Goal: Transaction & Acquisition: Purchase product/service

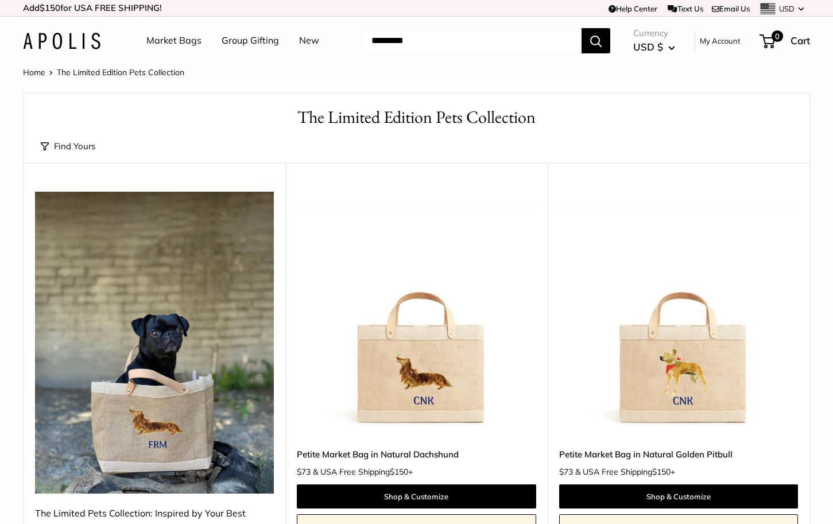
click at [67, 144] on button "Find Yours" at bounding box center [68, 146] width 55 height 16
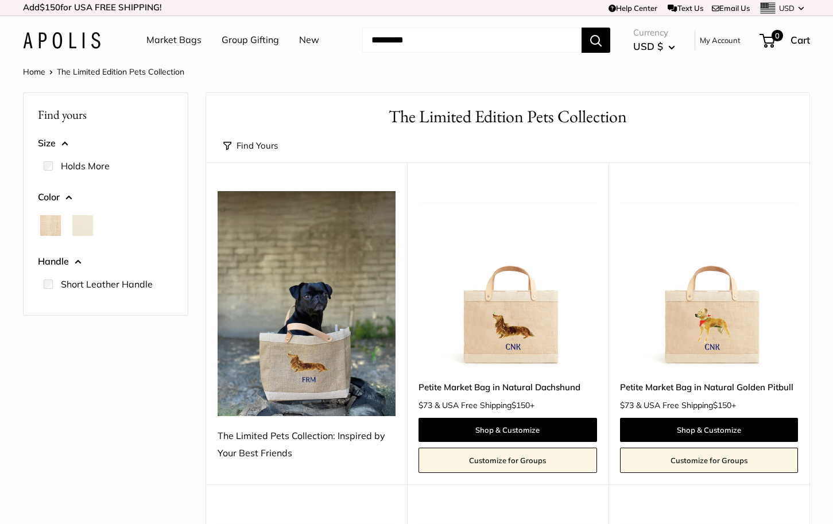
click at [176, 41] on link "Market Bags" at bounding box center [173, 40] width 55 height 17
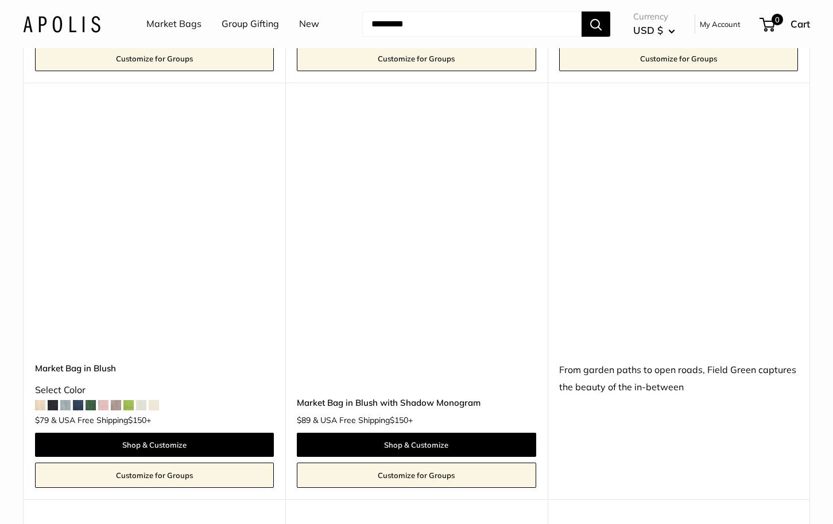
scroll to position [3017, 0]
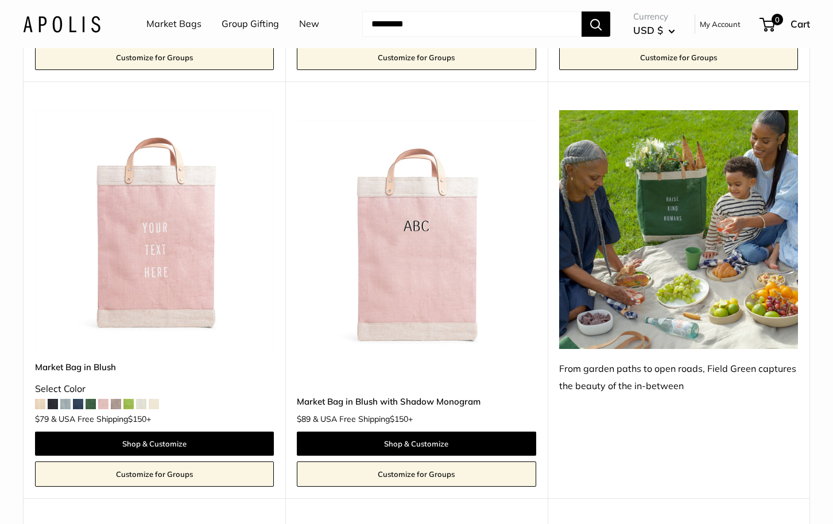
click at [65, 399] on span at bounding box center [65, 404] width 10 height 10
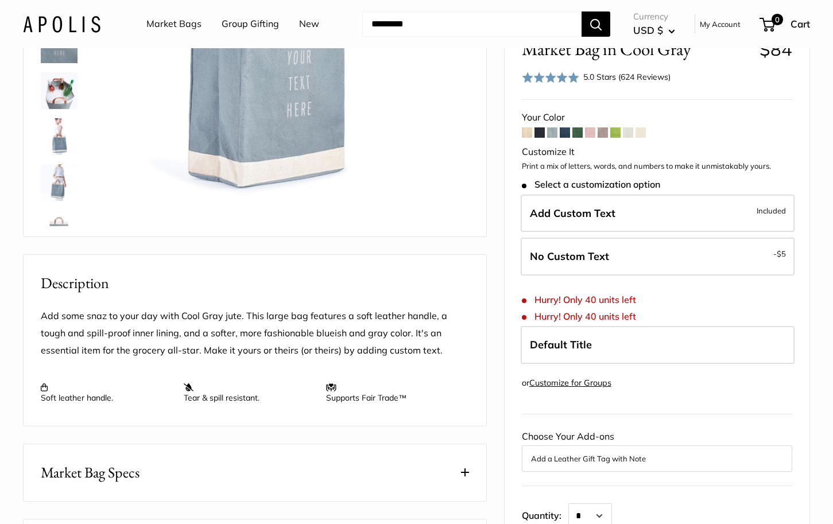
scroll to position [226, 0]
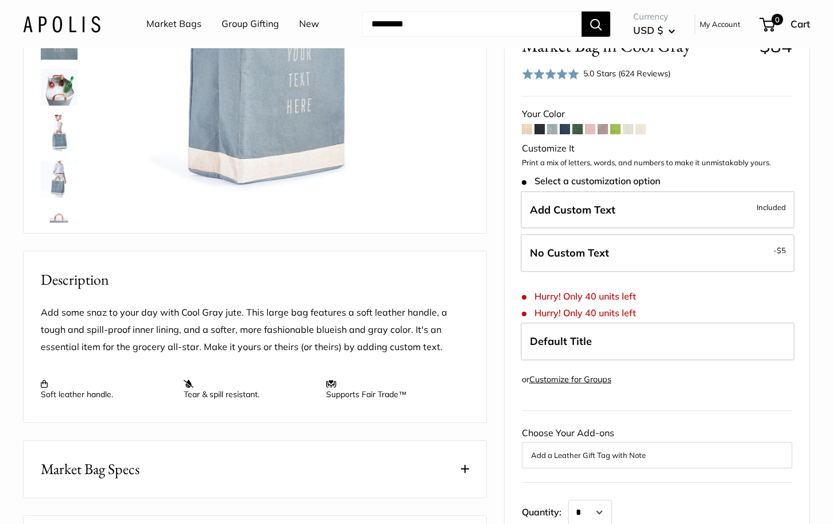
click at [590, 126] on span at bounding box center [590, 129] width 10 height 10
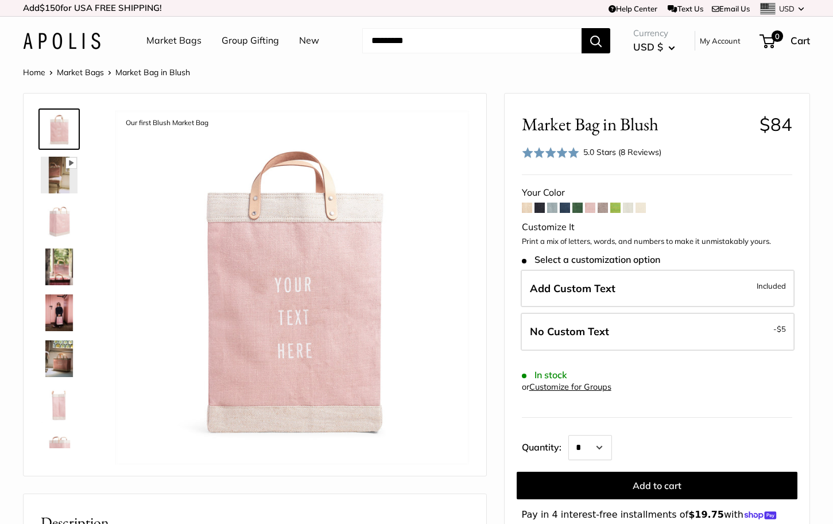
click at [604, 206] on span at bounding box center [603, 208] width 10 height 10
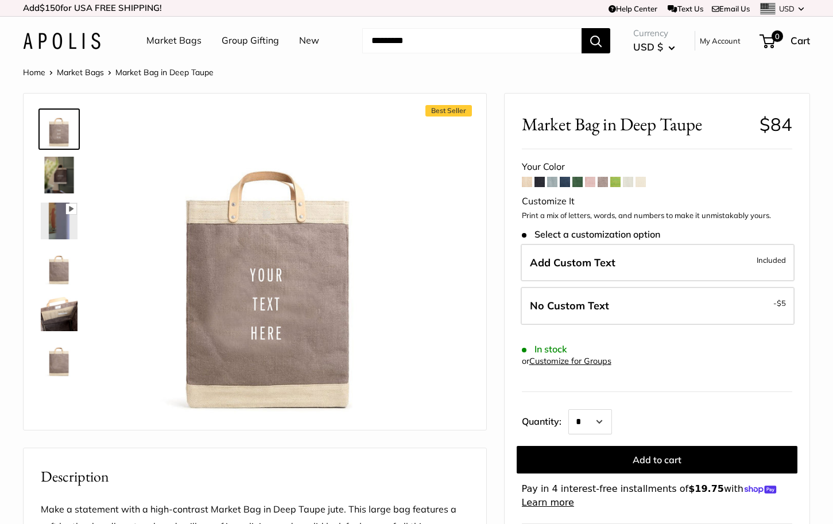
click at [582, 180] on span at bounding box center [577, 182] width 10 height 10
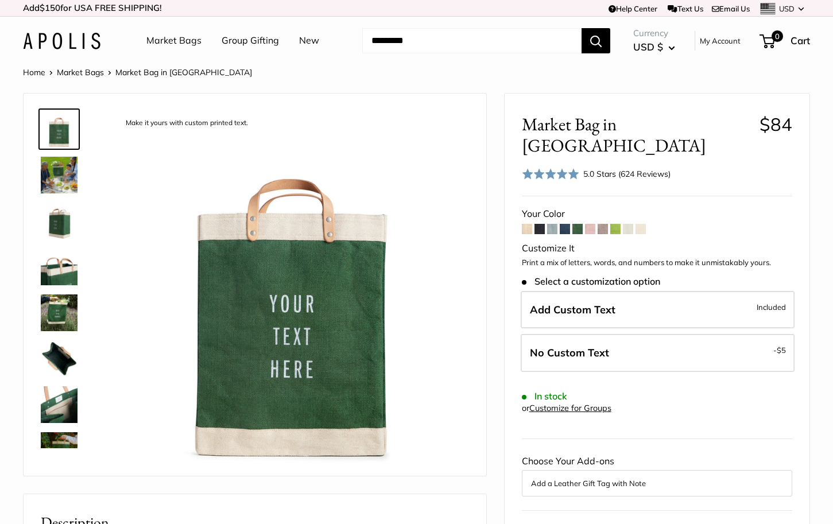
scroll to position [1, 0]
click at [566, 223] on span at bounding box center [565, 228] width 10 height 10
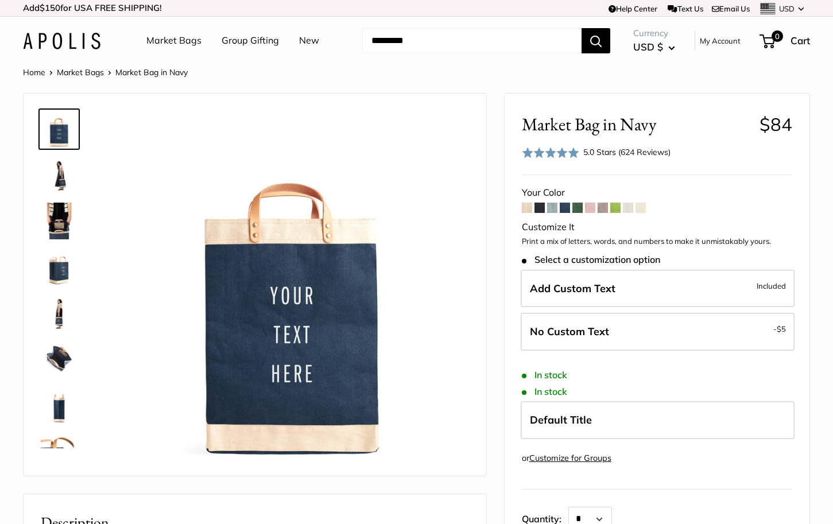
click at [553, 203] on span at bounding box center [552, 208] width 10 height 10
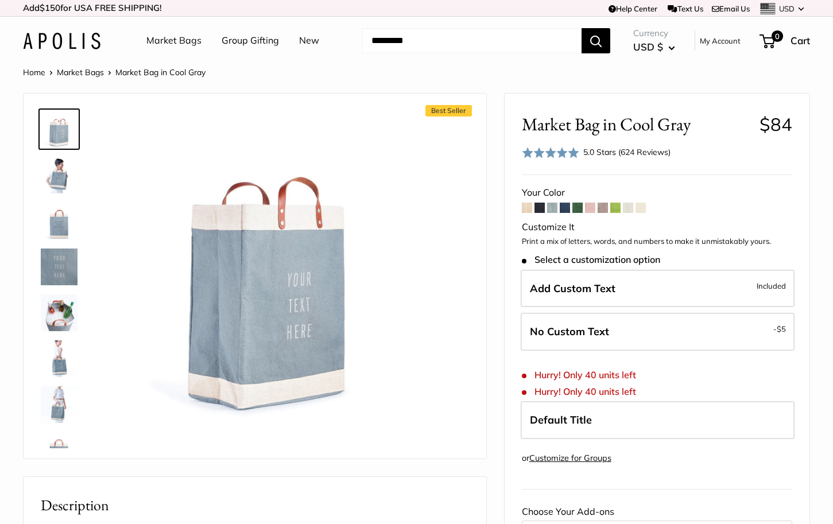
click at [591, 206] on span at bounding box center [590, 208] width 10 height 10
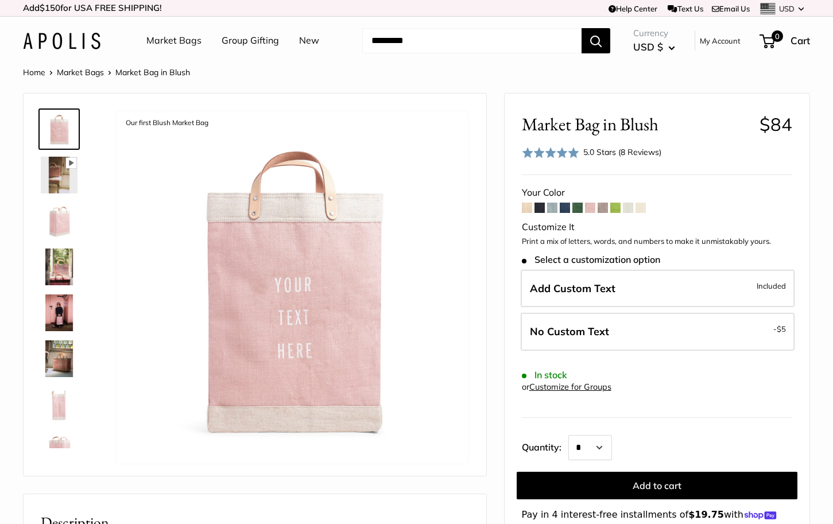
click at [55, 357] on img at bounding box center [59, 358] width 37 height 37
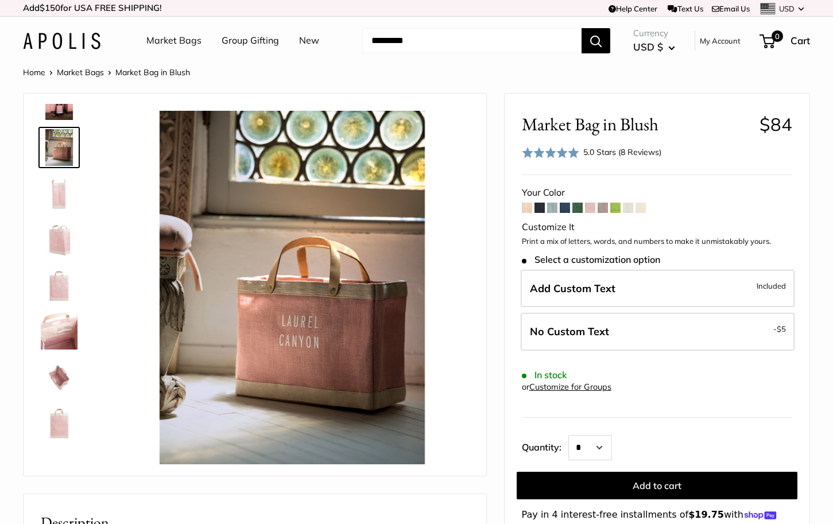
scroll to position [211, 0]
click at [63, 386] on img at bounding box center [59, 379] width 37 height 37
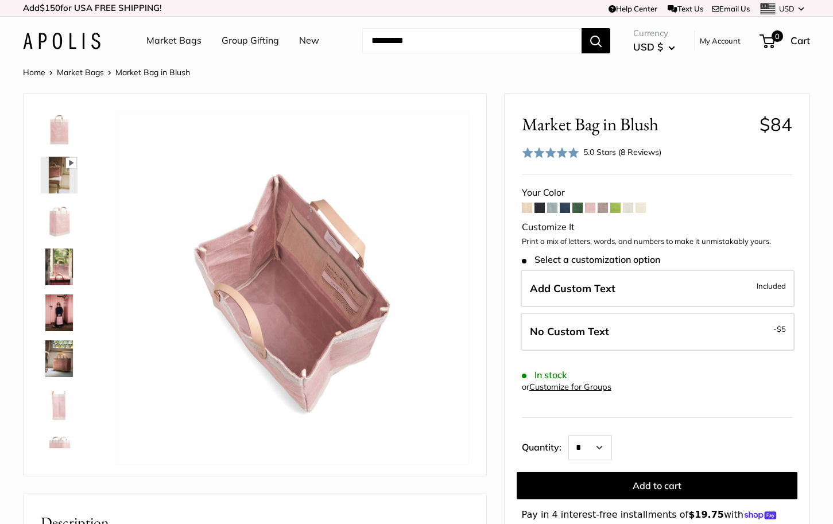
scroll to position [0, 0]
click at [61, 216] on img at bounding box center [59, 221] width 37 height 37
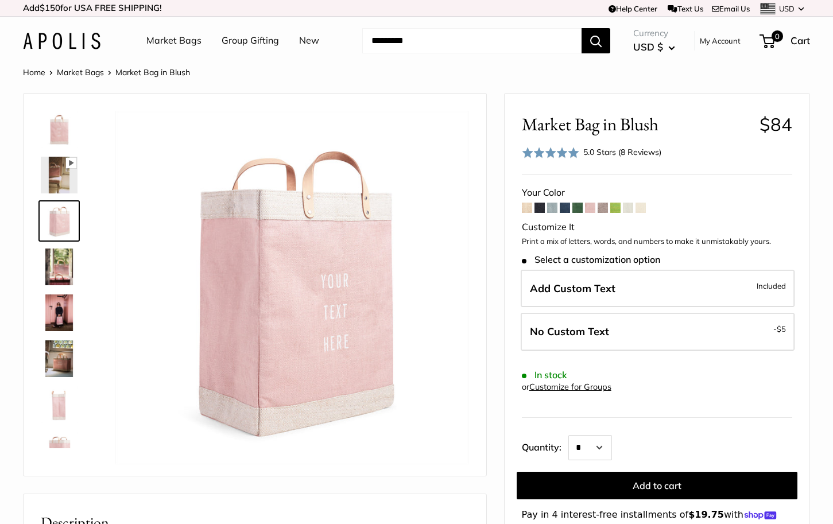
click at [61, 126] on img at bounding box center [59, 129] width 37 height 37
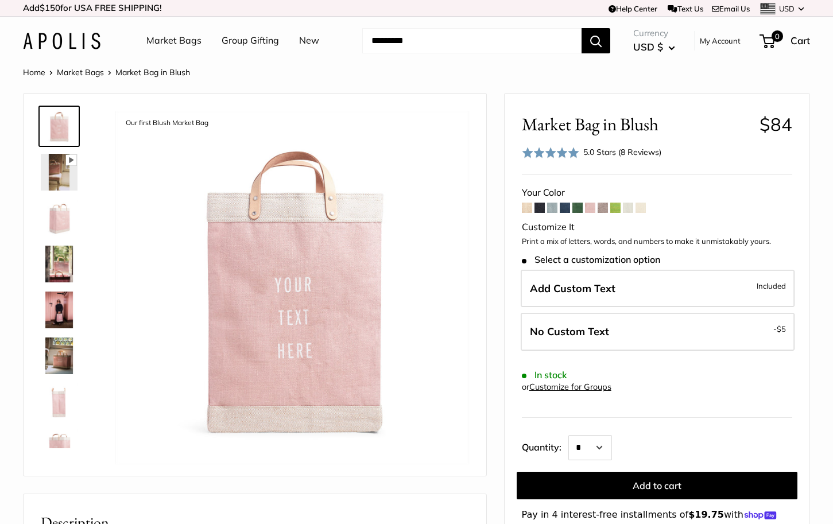
click at [551, 204] on span at bounding box center [552, 208] width 10 height 10
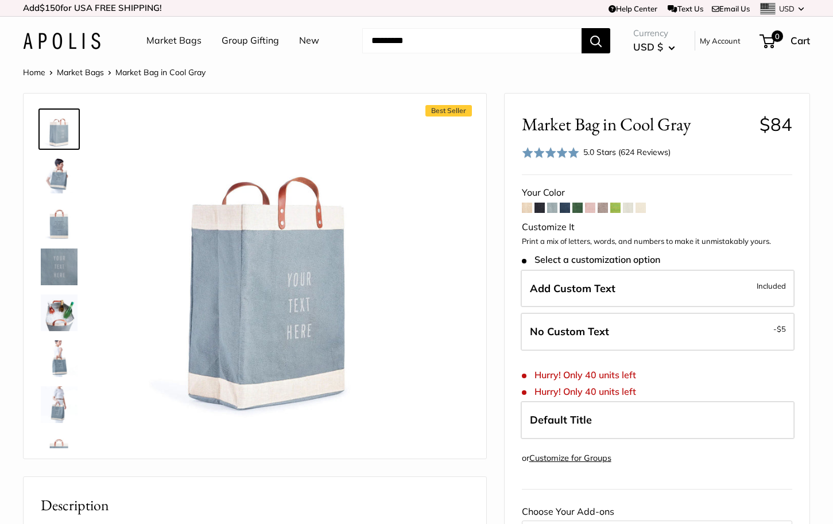
click at [591, 204] on span at bounding box center [590, 208] width 10 height 10
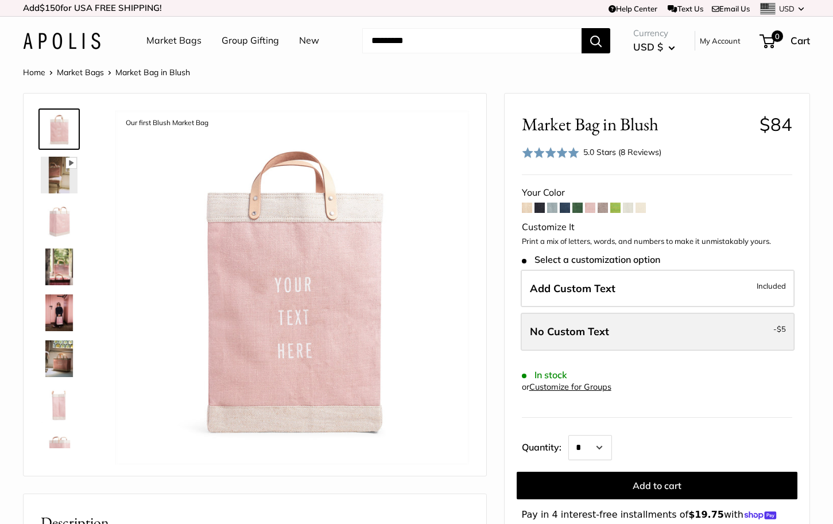
click at [599, 332] on span "No Custom Text" at bounding box center [569, 331] width 79 height 13
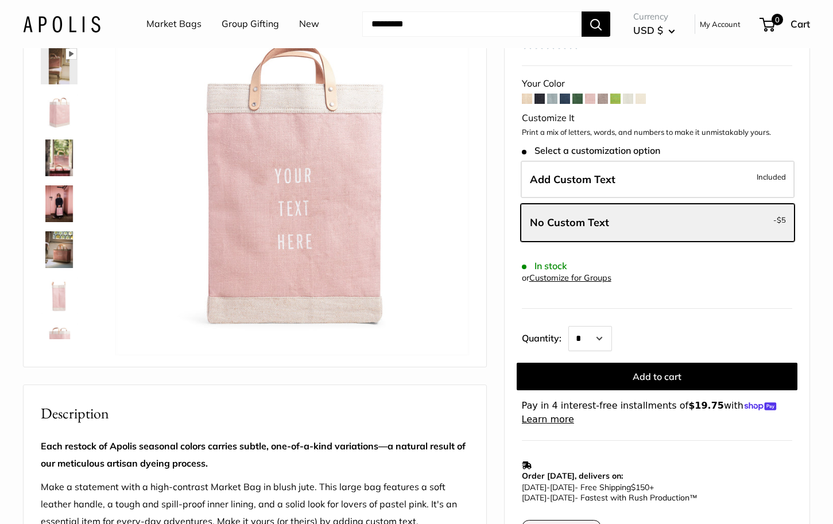
scroll to position [114, 0]
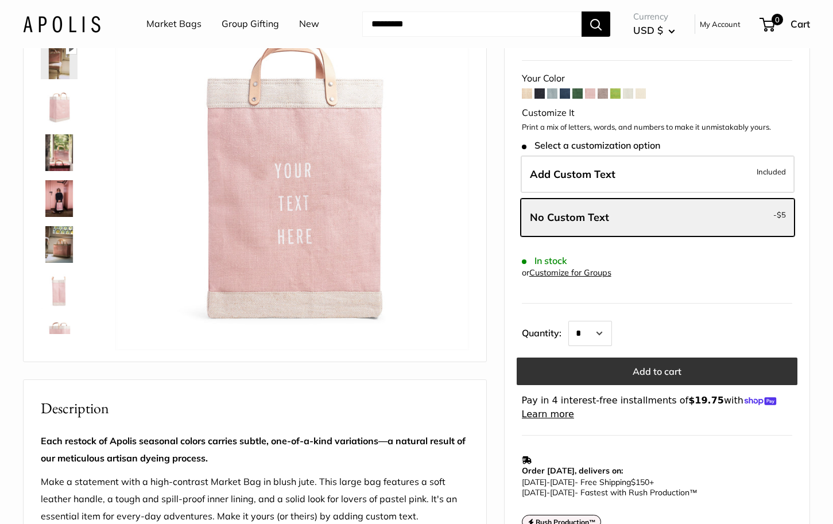
click at [665, 363] on button "Add to cart" at bounding box center [657, 372] width 281 height 28
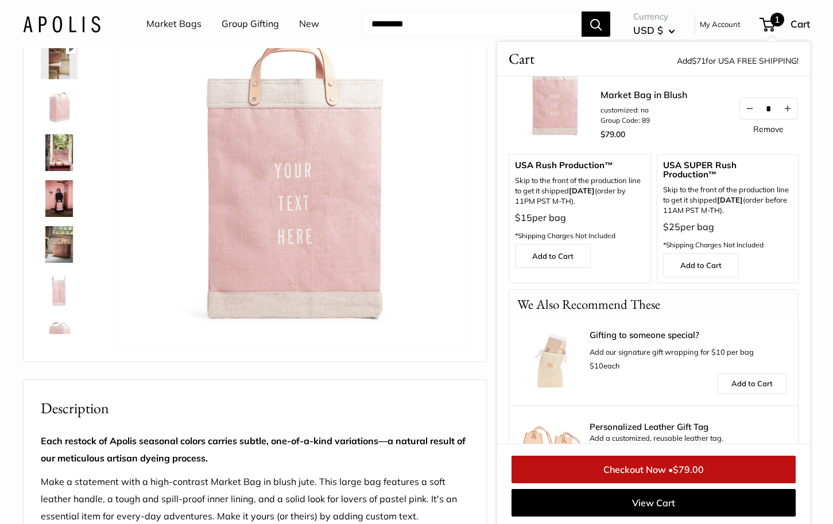
scroll to position [84, 0]
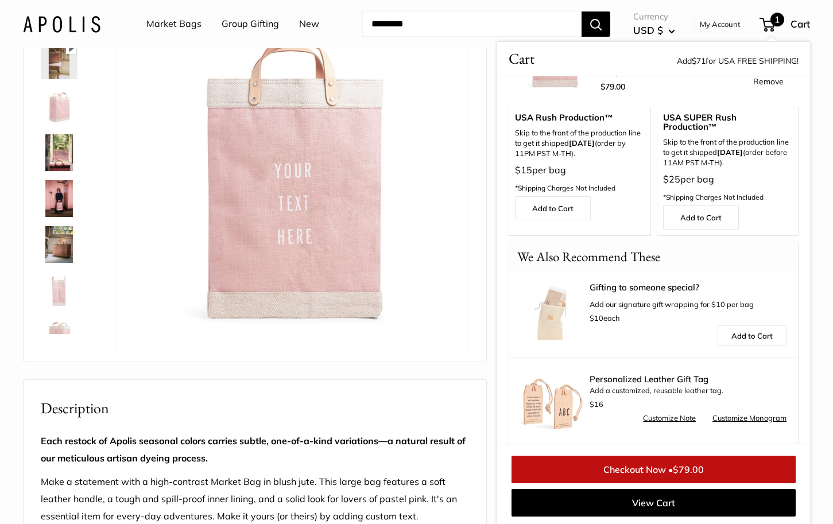
click at [661, 462] on link "Checkout Now • $79.00" at bounding box center [654, 470] width 284 height 28
